Goal: Transaction & Acquisition: Book appointment/travel/reservation

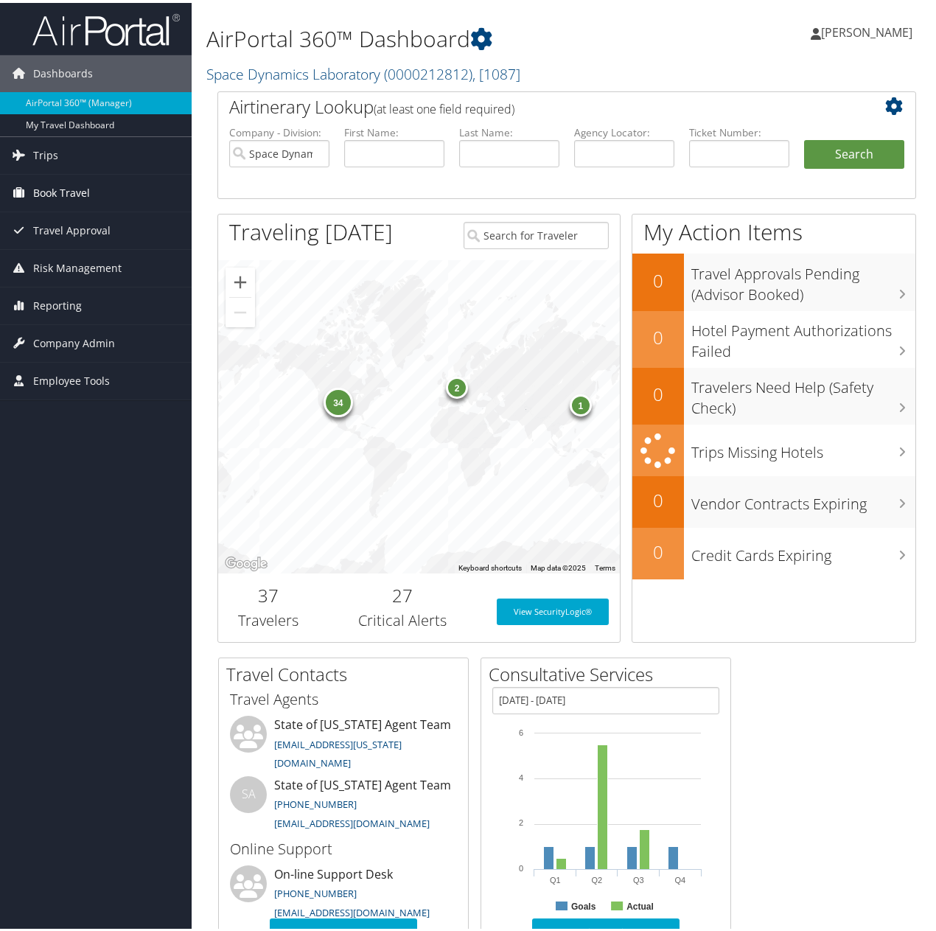
click at [63, 183] on span "Book Travel" at bounding box center [61, 190] width 57 height 37
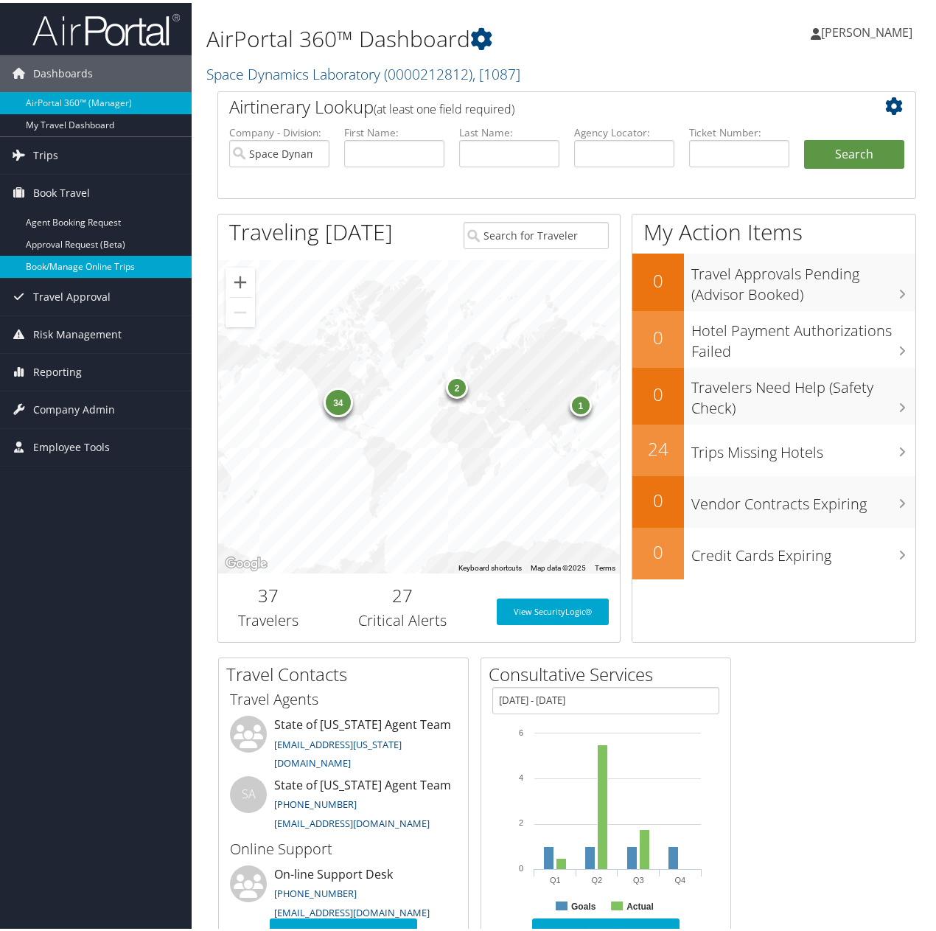
click at [75, 263] on link "Book/Manage Online Trips" at bounding box center [96, 264] width 192 height 22
